Goal: Participate in discussion: Engage in conversation with other users on a specific topic

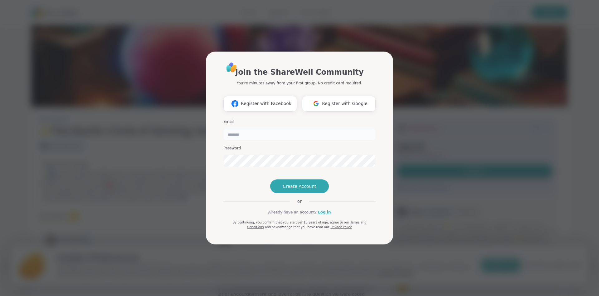
click at [266, 128] on input "email" at bounding box center [300, 134] width 152 height 12
type input "******"
click at [363, 177] on div "Join the ShareWell Community You're minutes away from your first group. No cred…" at bounding box center [300, 145] width 152 height 168
click at [322, 215] on link "Log in" at bounding box center [324, 212] width 13 height 6
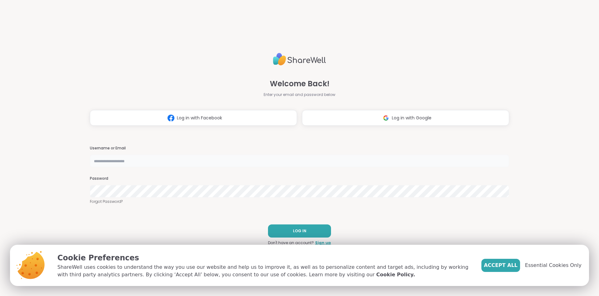
click at [234, 165] on input "text" at bounding box center [300, 161] width 420 height 12
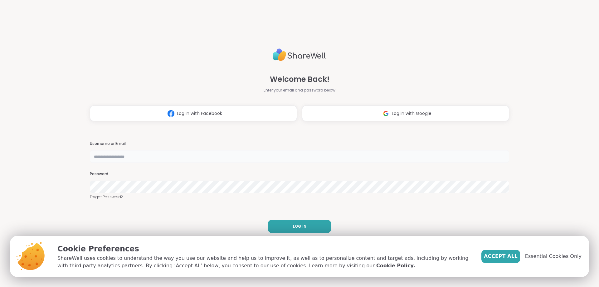
click at [165, 154] on input "text" at bounding box center [300, 156] width 420 height 12
type input "******"
click at [512, 257] on span "Accept All" at bounding box center [501, 256] width 34 height 7
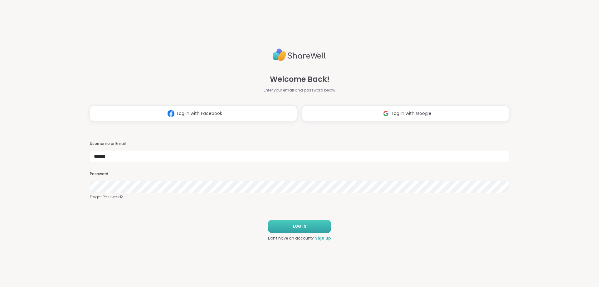
click at [306, 228] on span "LOG IN" at bounding box center [299, 227] width 13 height 6
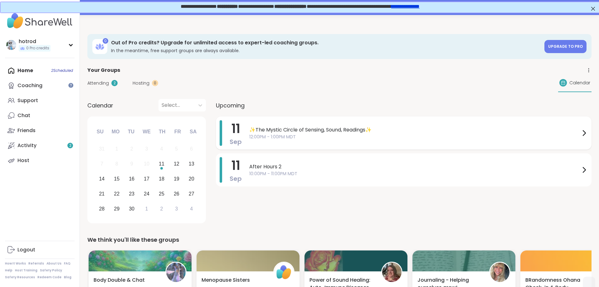
click at [332, 129] on span "✨The Mystic Circle of Sensing, Sound, Readings✨" at bounding box center [414, 129] width 331 height 7
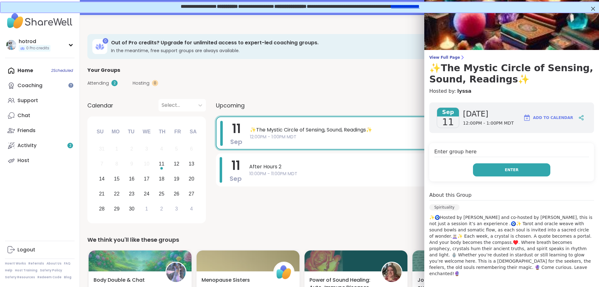
click at [501, 167] on button "Enter" at bounding box center [511, 169] width 77 height 13
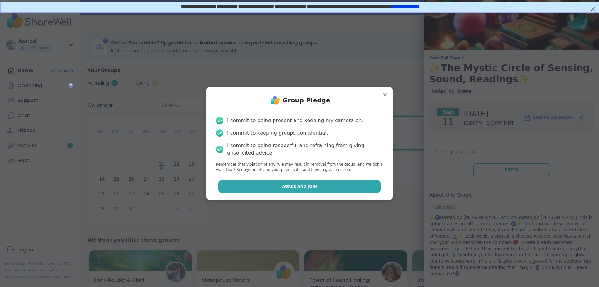
click at [302, 187] on span "Agree and Join" at bounding box center [299, 187] width 35 height 6
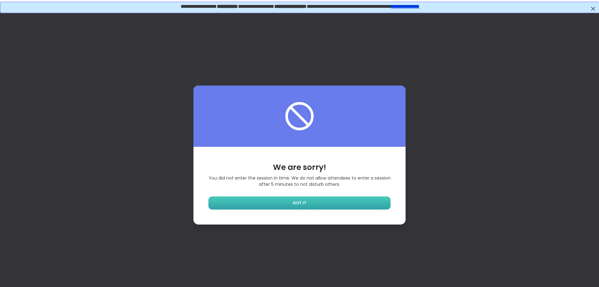
click at [307, 203] on link "GOT IT" at bounding box center [300, 202] width 182 height 13
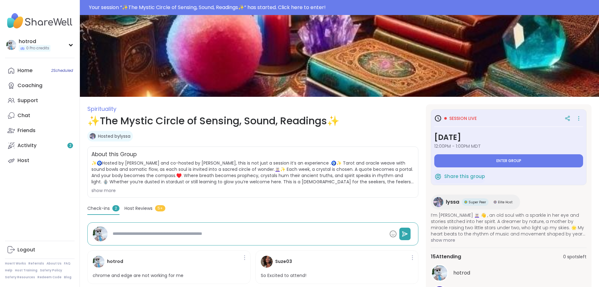
click at [505, 160] on span "Enter group" at bounding box center [509, 160] width 25 height 5
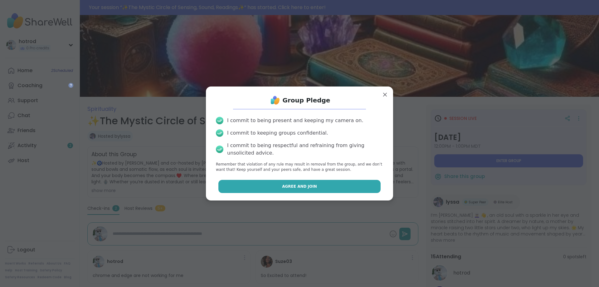
click at [345, 192] on button "Agree and Join" at bounding box center [300, 186] width 163 height 13
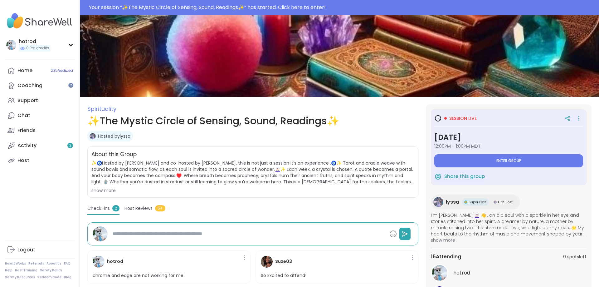
type textarea "*"
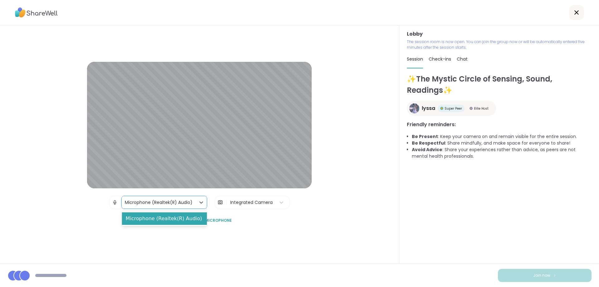
click at [154, 202] on div "Microphone (Realtek(R) Audio)" at bounding box center [159, 202] width 68 height 7
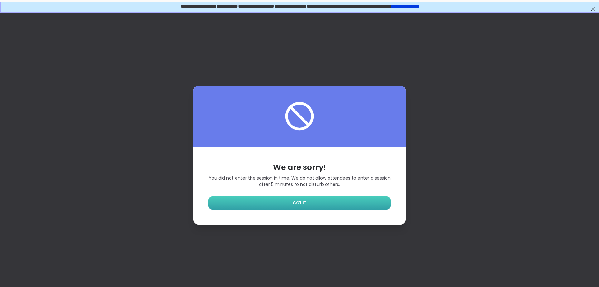
click at [306, 200] on span "GOT IT" at bounding box center [300, 203] width 14 height 6
